Goal: Transaction & Acquisition: Book appointment/travel/reservation

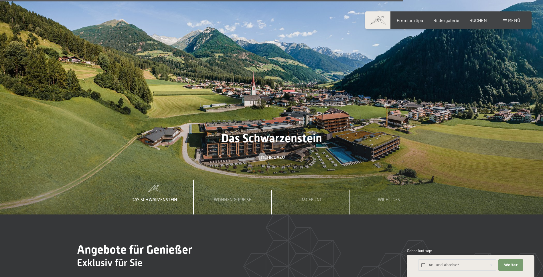
scroll to position [2460, 0]
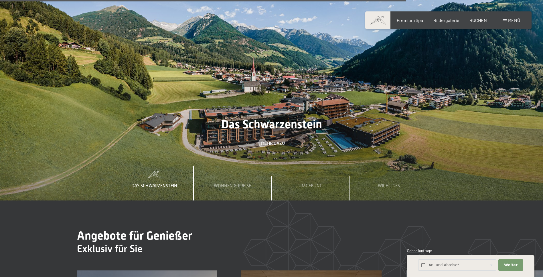
click at [163, 166] on div "Das Schwarzenstein" at bounding box center [154, 183] width 54 height 35
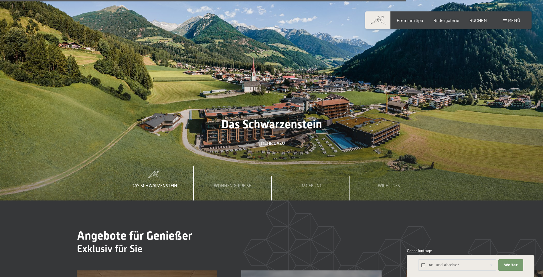
click at [166, 184] on span "Das Schwarzenstein" at bounding box center [154, 186] width 46 height 5
click at [252, 166] on div "Wohnen & Preise" at bounding box center [232, 183] width 46 height 35
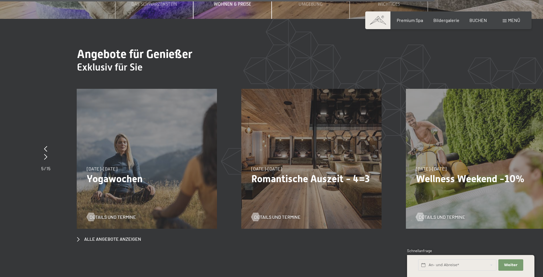
scroll to position [2660, 0]
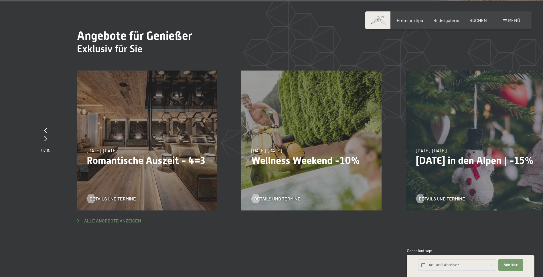
click at [131, 218] on span "Alle Angebote anzeigen" at bounding box center [112, 221] width 57 height 6
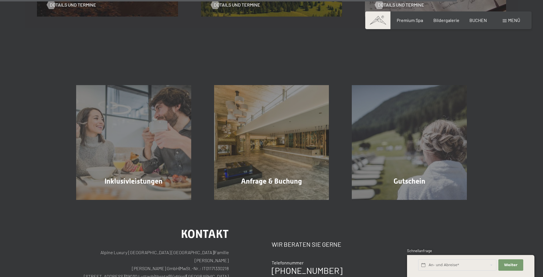
scroll to position [973, 0]
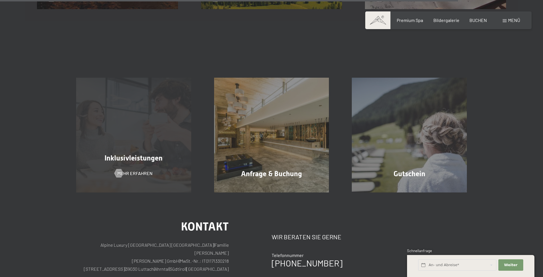
click at [146, 164] on div "Inklusivleistungen Mehr erfahren" at bounding box center [134, 135] width 138 height 115
